Goal: Transaction & Acquisition: Purchase product/service

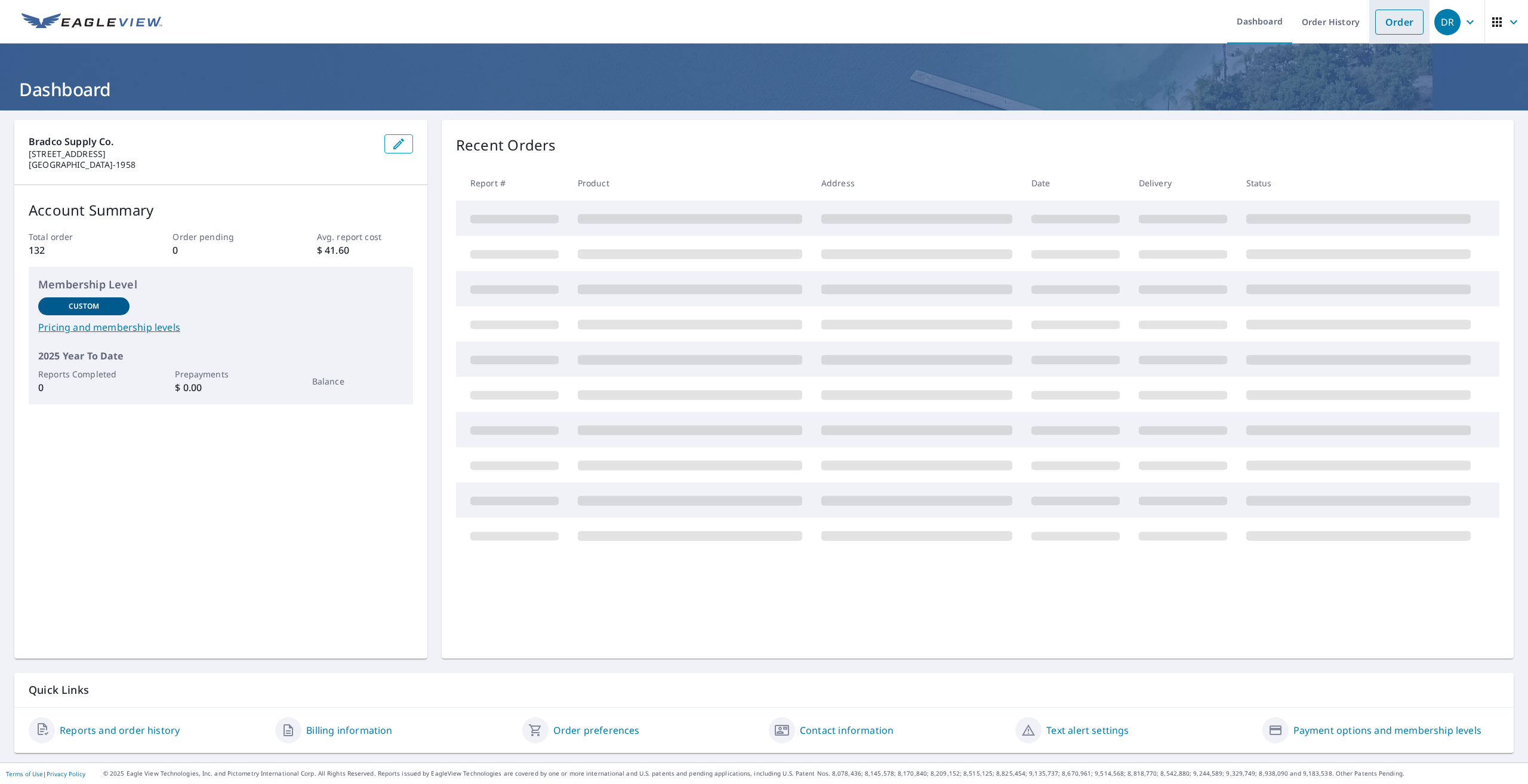
click at [1387, 20] on link "Order" at bounding box center [1400, 22] width 48 height 25
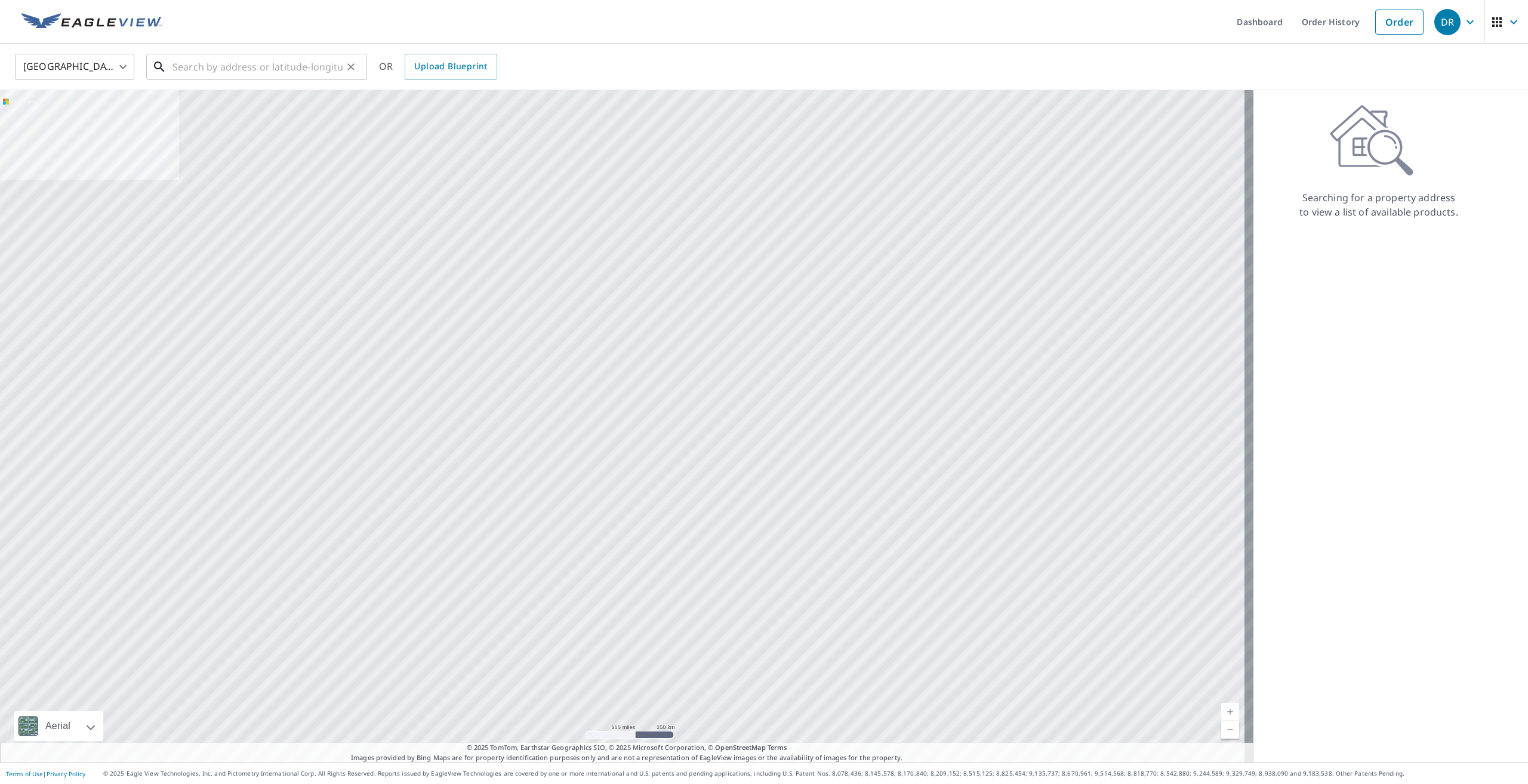
click at [207, 69] on input "text" at bounding box center [257, 67] width 170 height 34
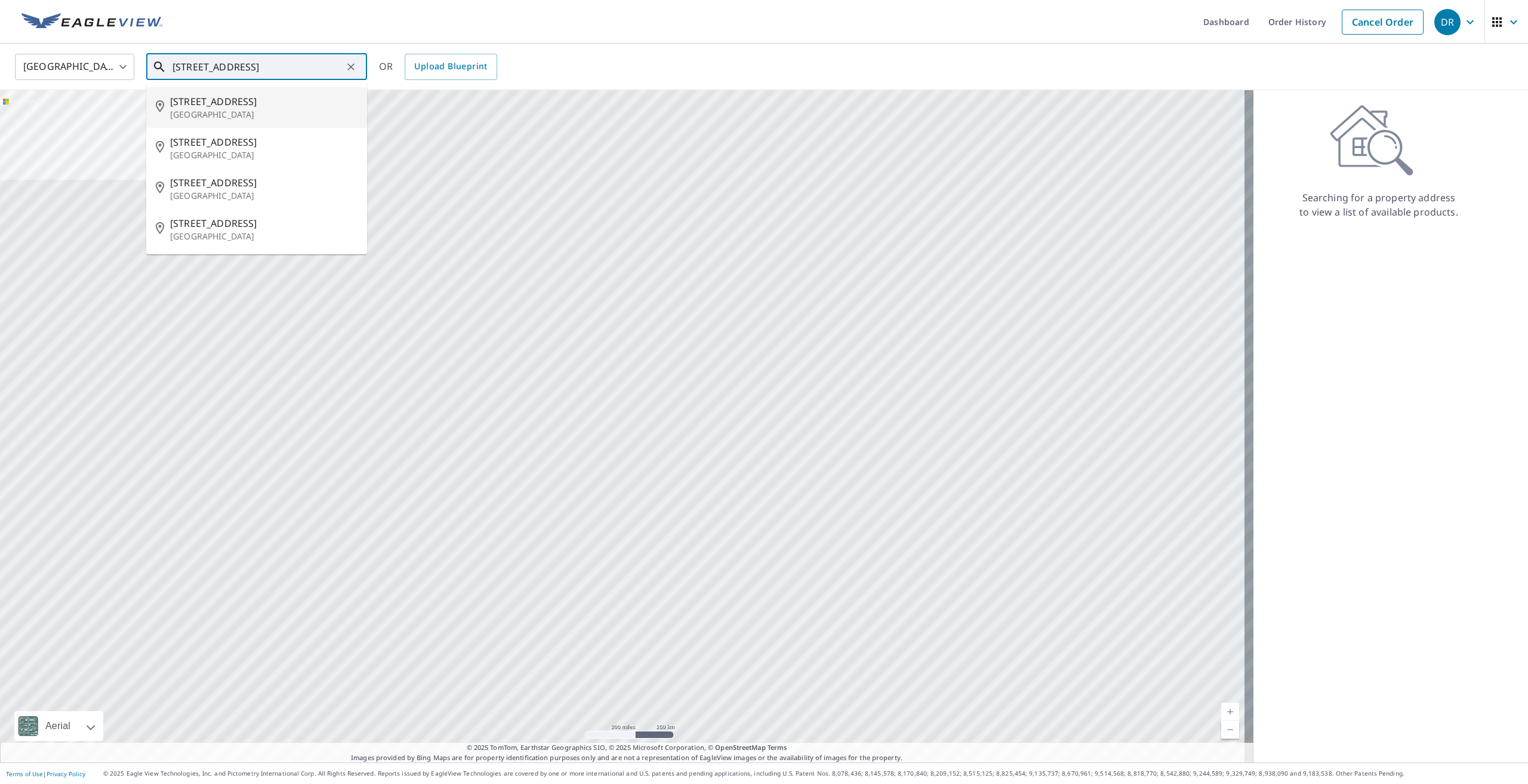
click at [219, 109] on p "[GEOGRAPHIC_DATA]" at bounding box center [263, 114] width 188 height 12
type input "[STREET_ADDRESS]"
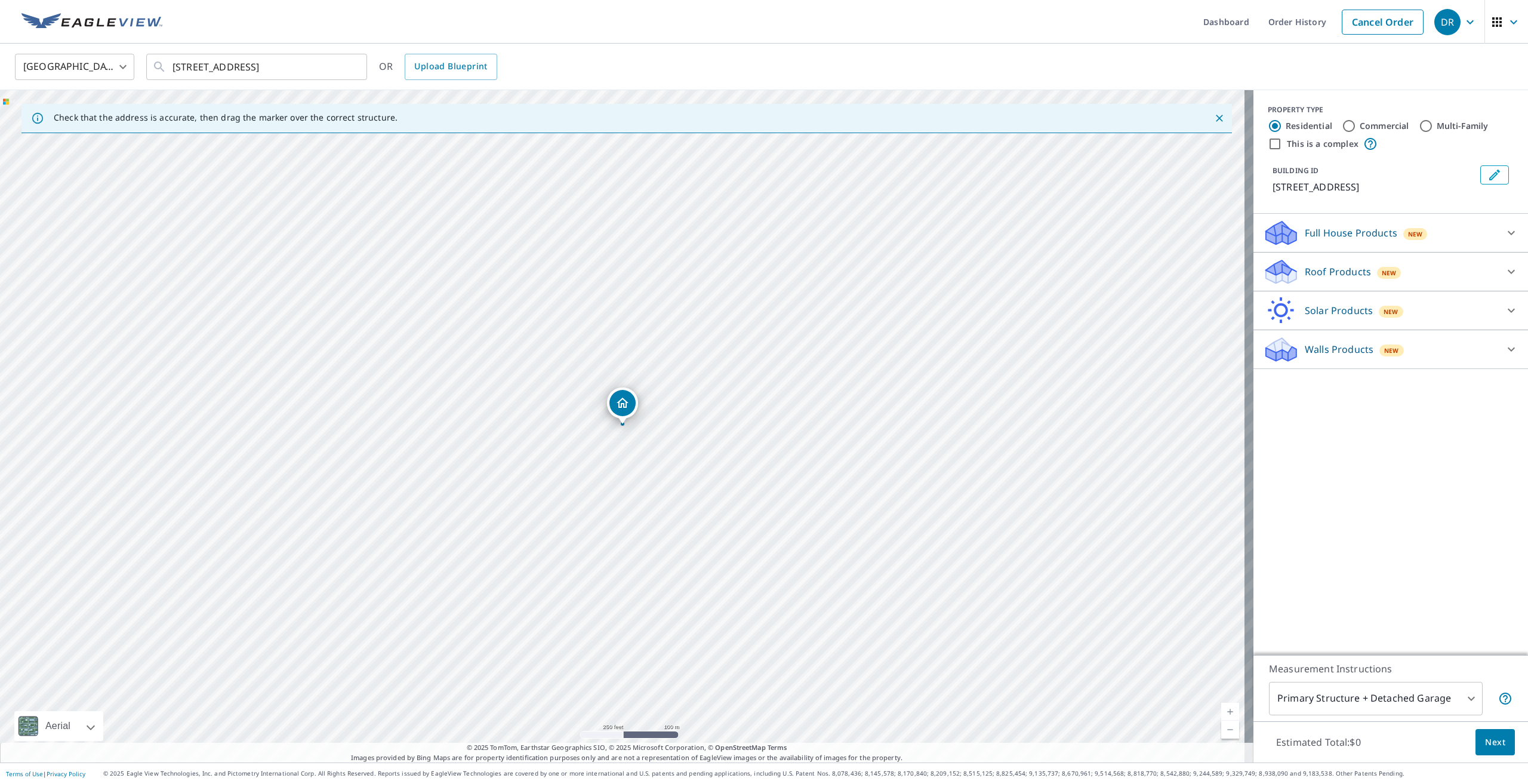
click at [1221, 710] on link "Current Level 17, Zoom In" at bounding box center [1230, 712] width 18 height 18
click at [1221, 710] on link "Current Level 19, Zoom In" at bounding box center [1230, 712] width 18 height 18
click at [1497, 269] on div at bounding box center [1511, 271] width 28 height 28
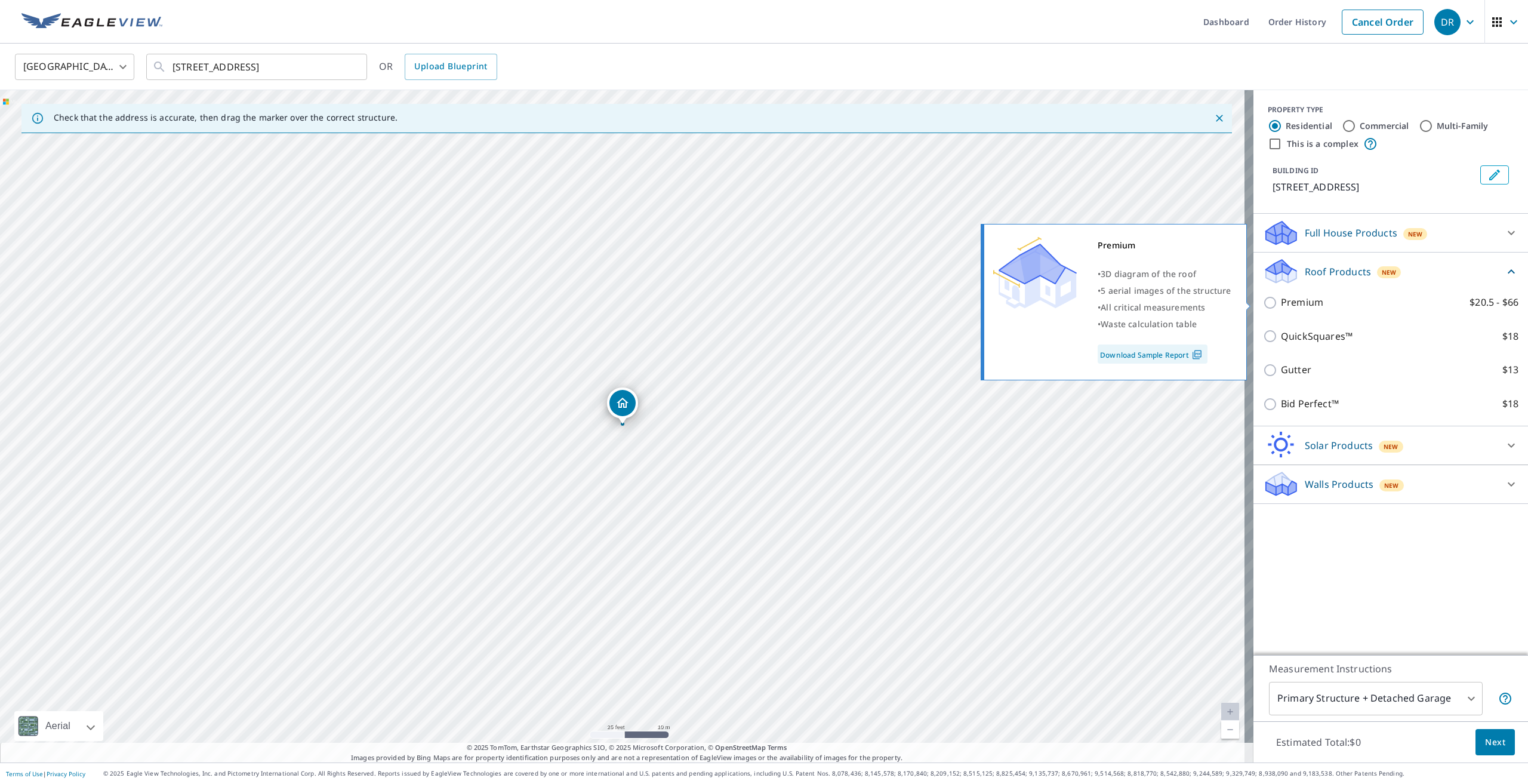
click at [1300, 301] on p "Premium" at bounding box center [1303, 302] width 43 height 15
click at [1281, 301] on input "Premium $20.5 - $66" at bounding box center [1272, 303] width 18 height 14
checkbox input "true"
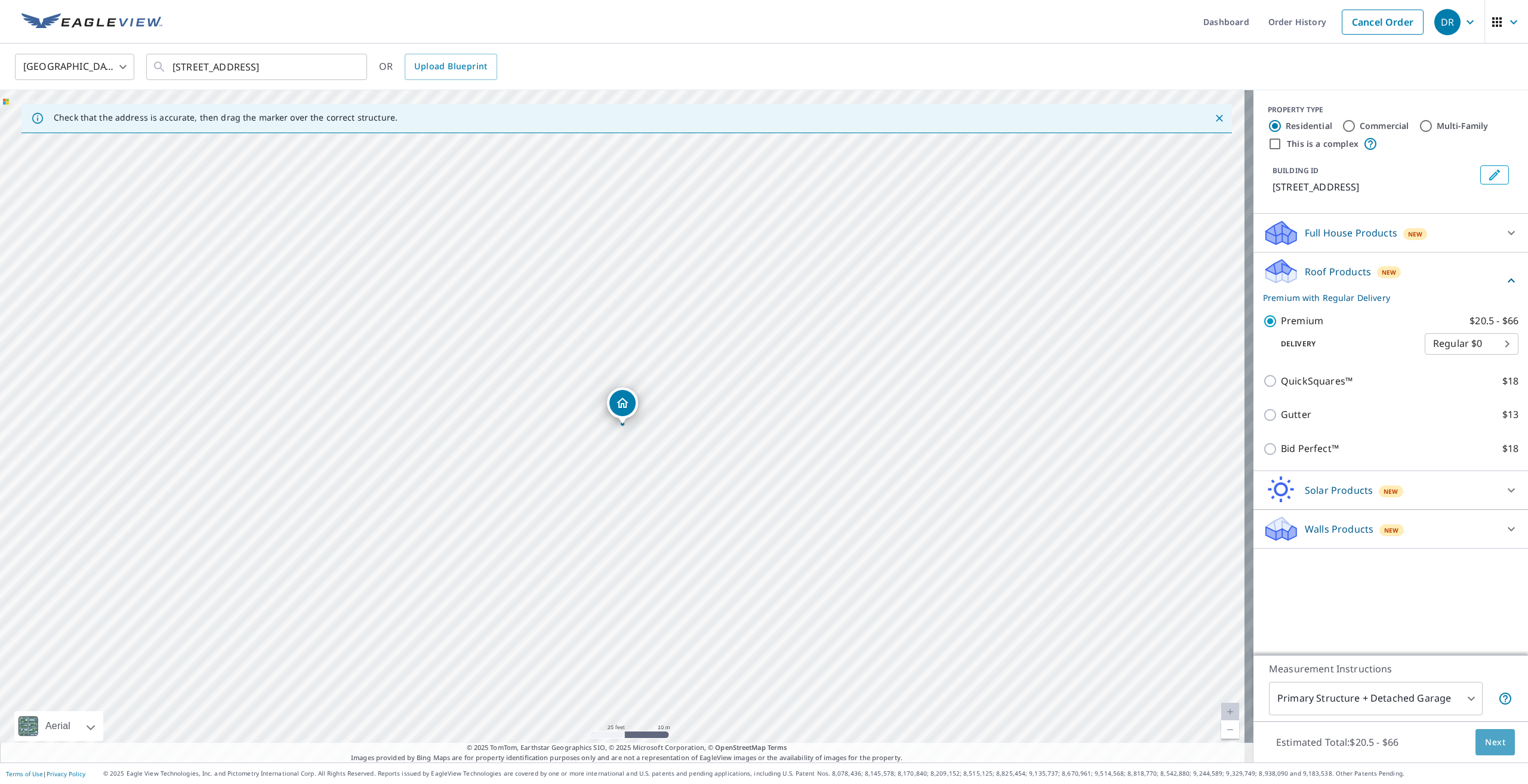
click at [1485, 740] on span "Next" at bounding box center [1495, 742] width 20 height 15
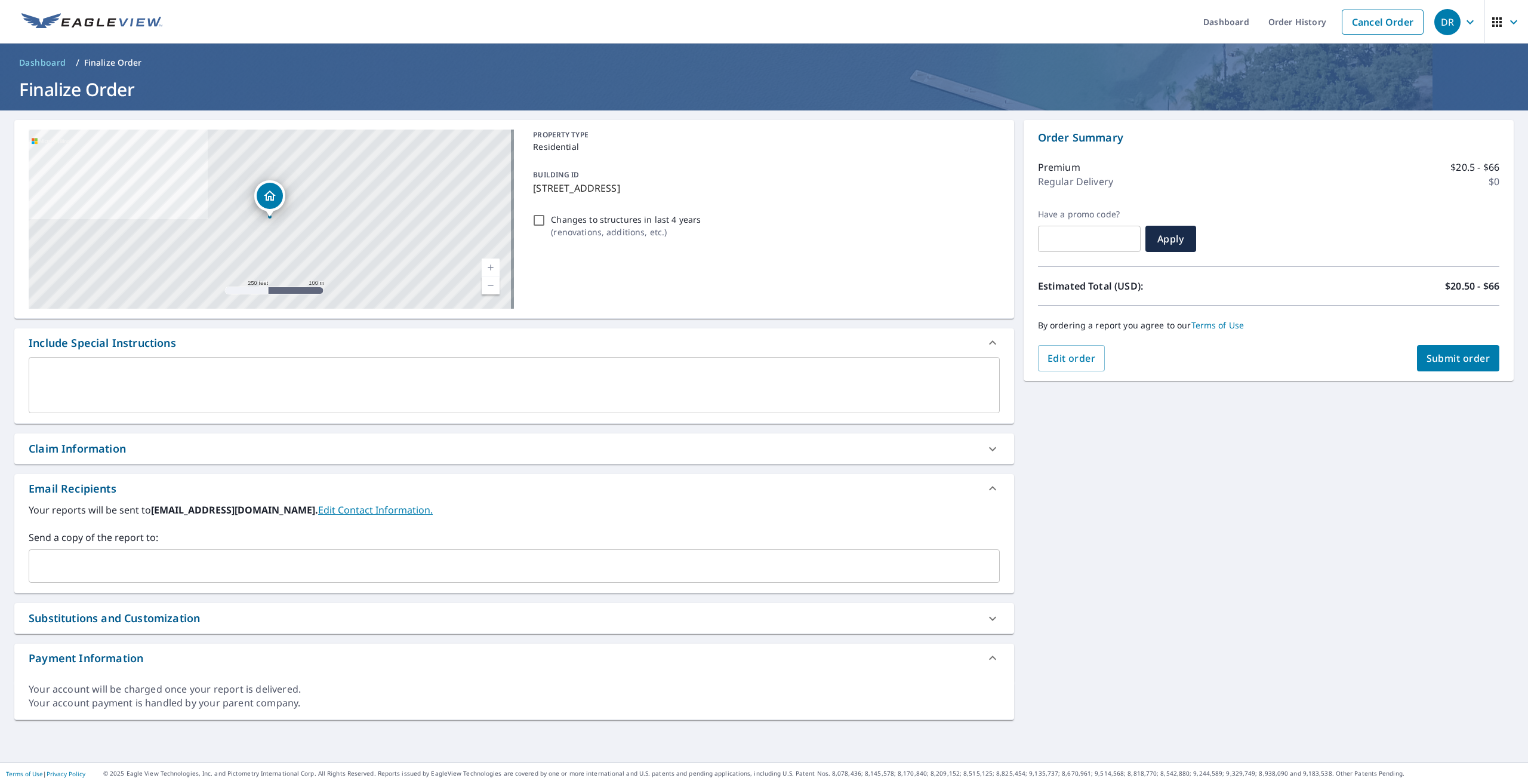
click at [168, 570] on input "text" at bounding box center [505, 565] width 942 height 22
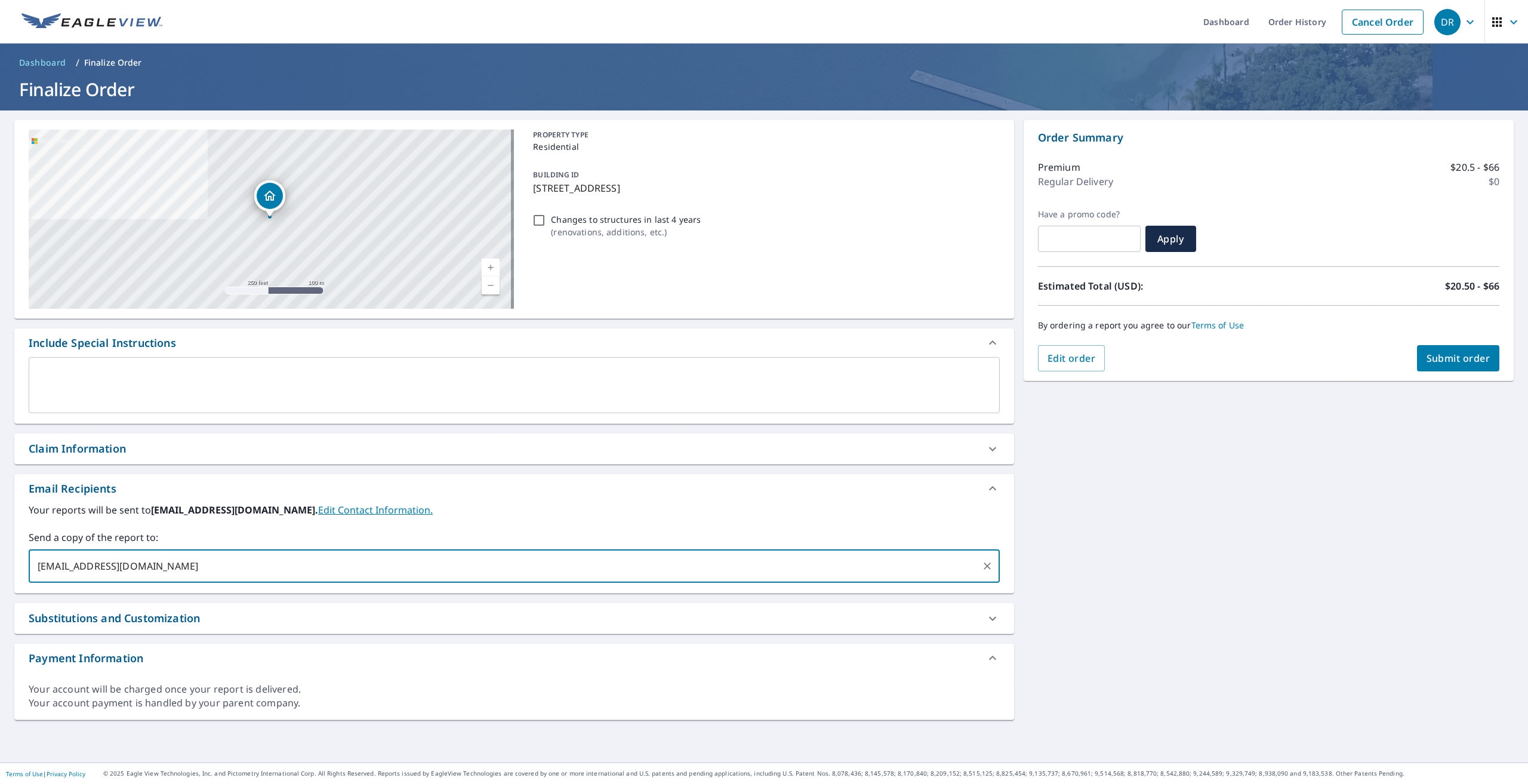
type input "[EMAIL_ADDRESS][DOMAIN_NAME]"
click at [1078, 490] on div "[STREET_ADDRESS] Aerial Road A standard road map Aerial A detailed look from ab…" at bounding box center [764, 436] width 1528 height 652
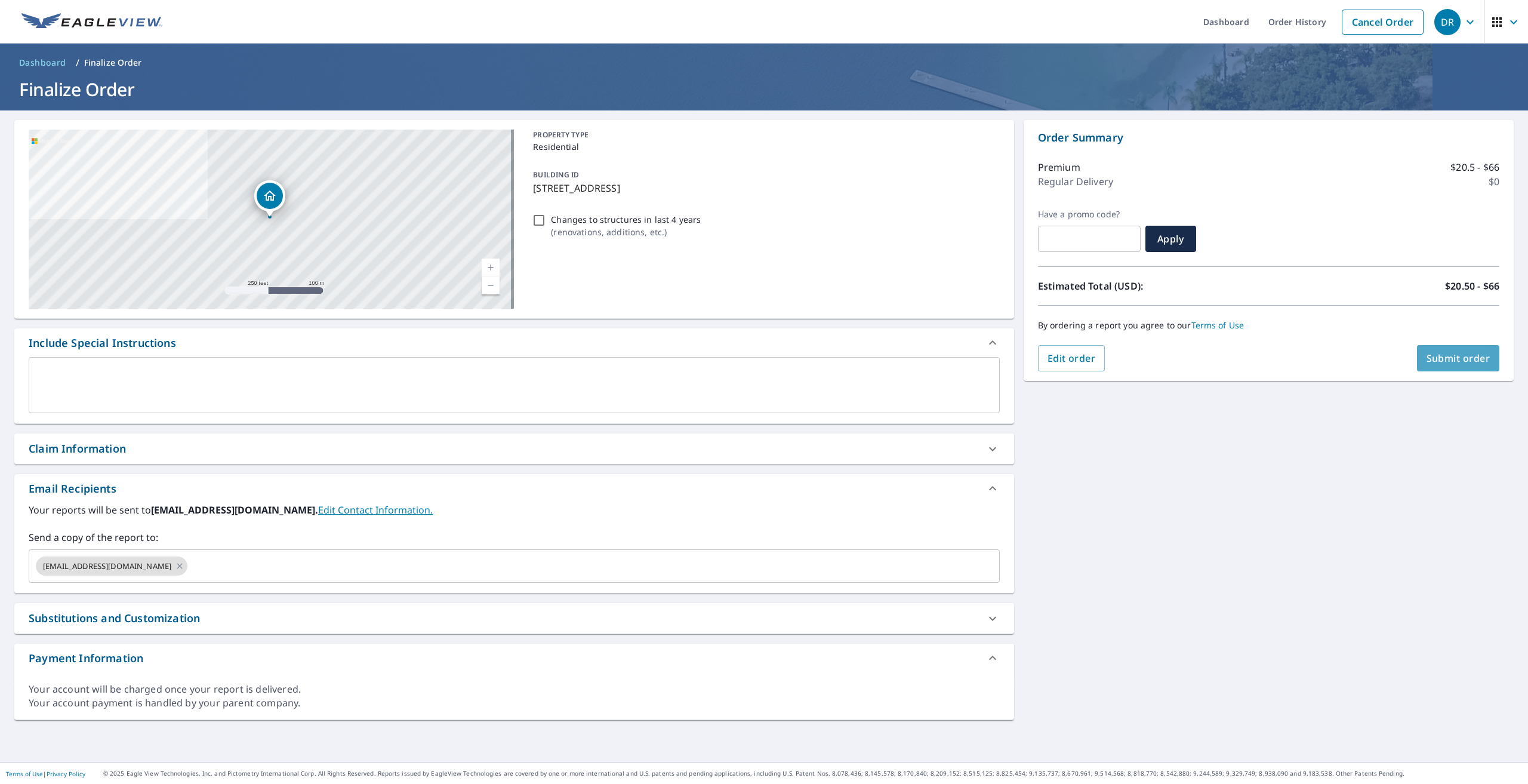
click at [1459, 362] on span "Submit order" at bounding box center [1459, 358] width 64 height 13
